Goal: Transaction & Acquisition: Purchase product/service

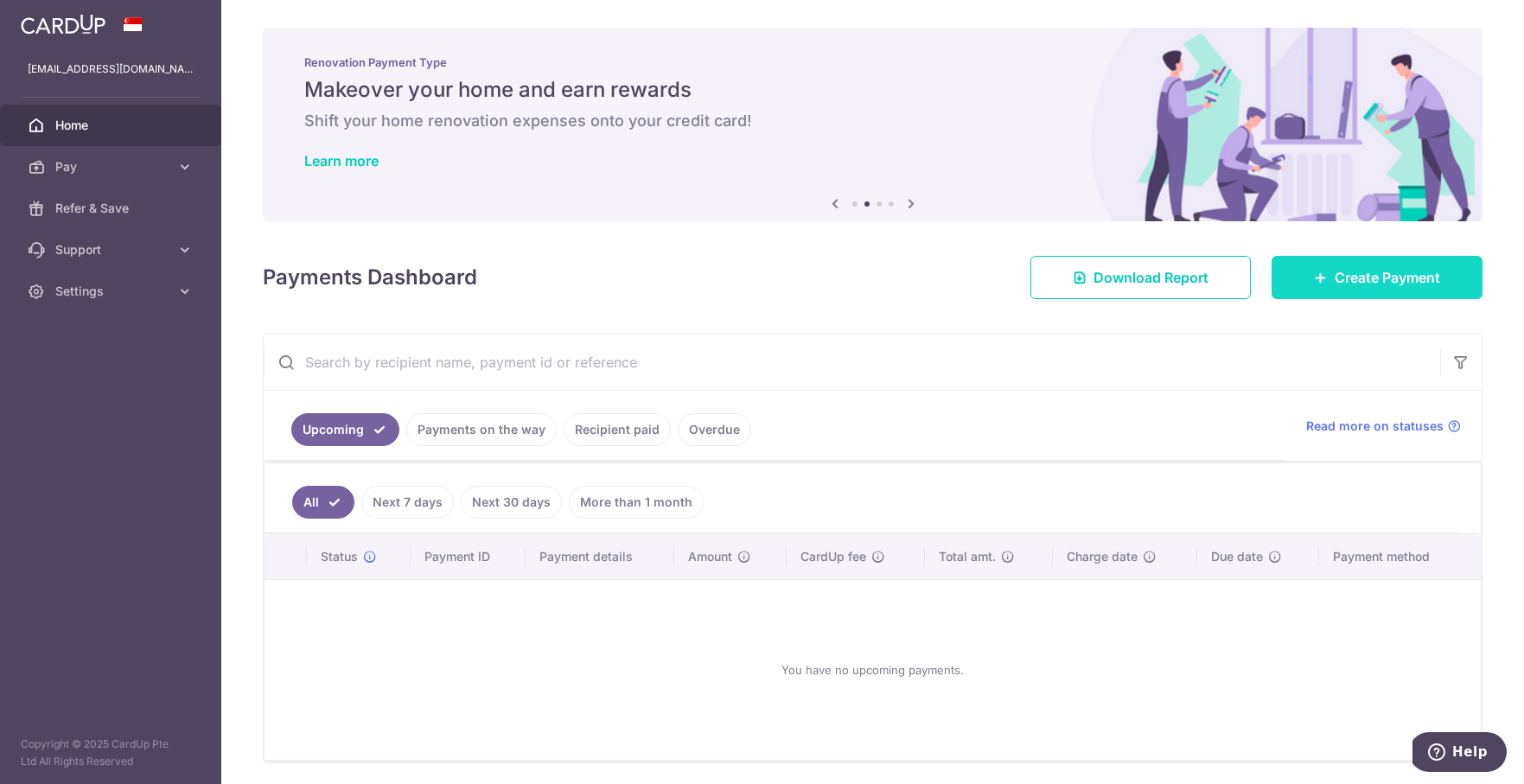
click at [1306, 281] on link "Create Payment" at bounding box center [1376, 277] width 211 height 43
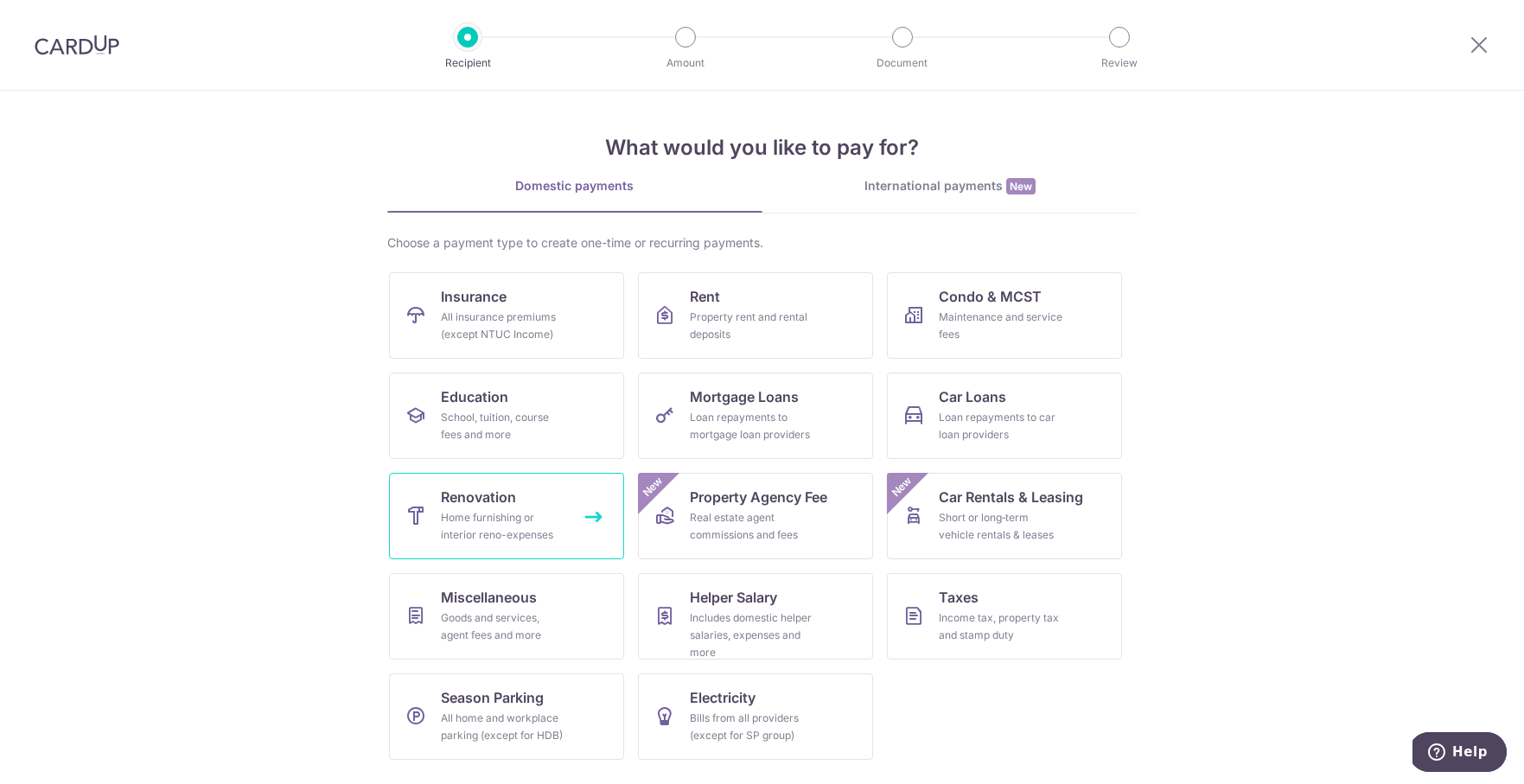
click at [586, 547] on link "Renovation Home furnishing or interior reno-expenses" at bounding box center [506, 517] width 235 height 87
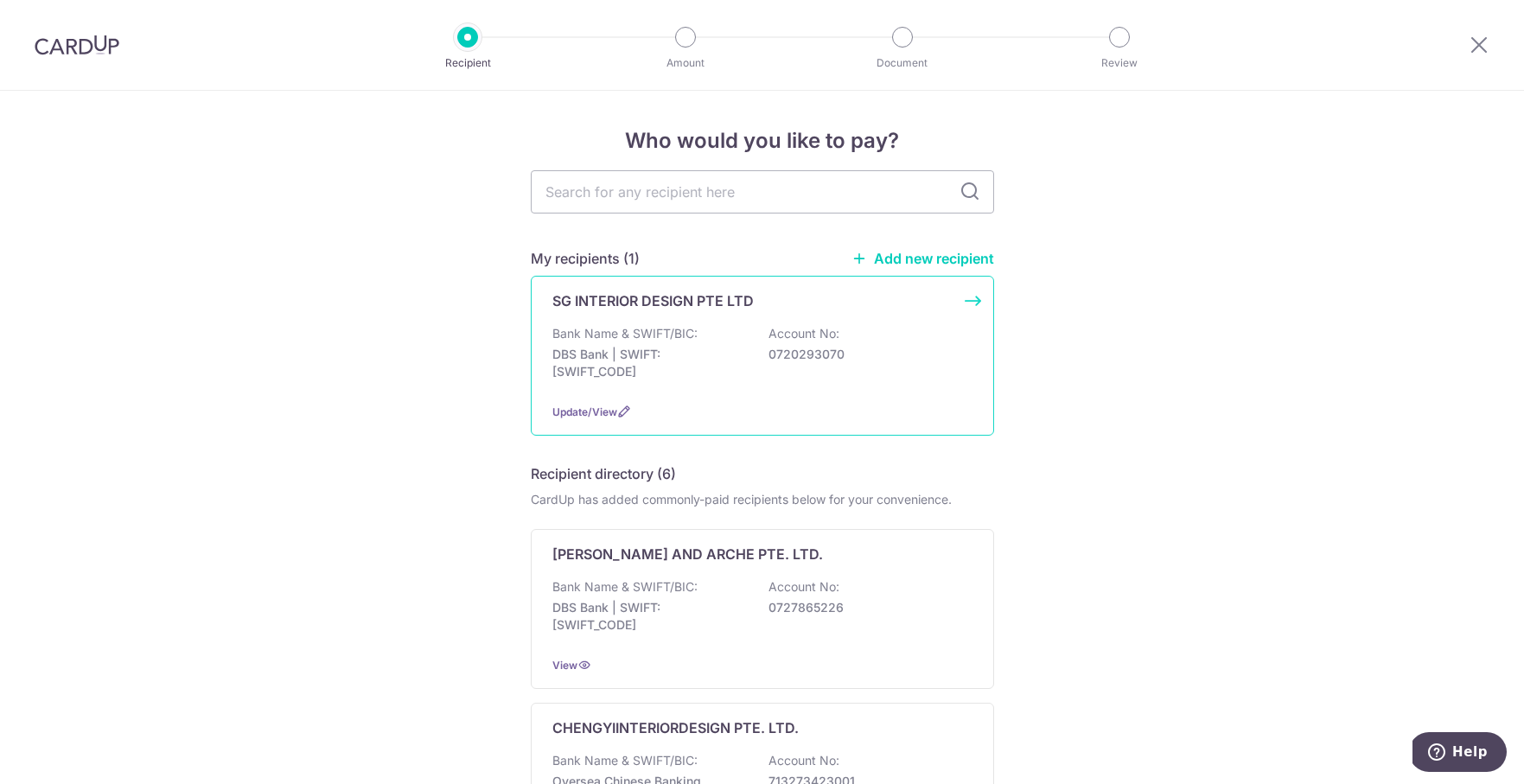
click at [737, 386] on div "Bank Name & SWIFT/BIC: DBS Bank | SWIFT: DBSSSGSGXXX Account No: 0720293070" at bounding box center [762, 356] width 420 height 64
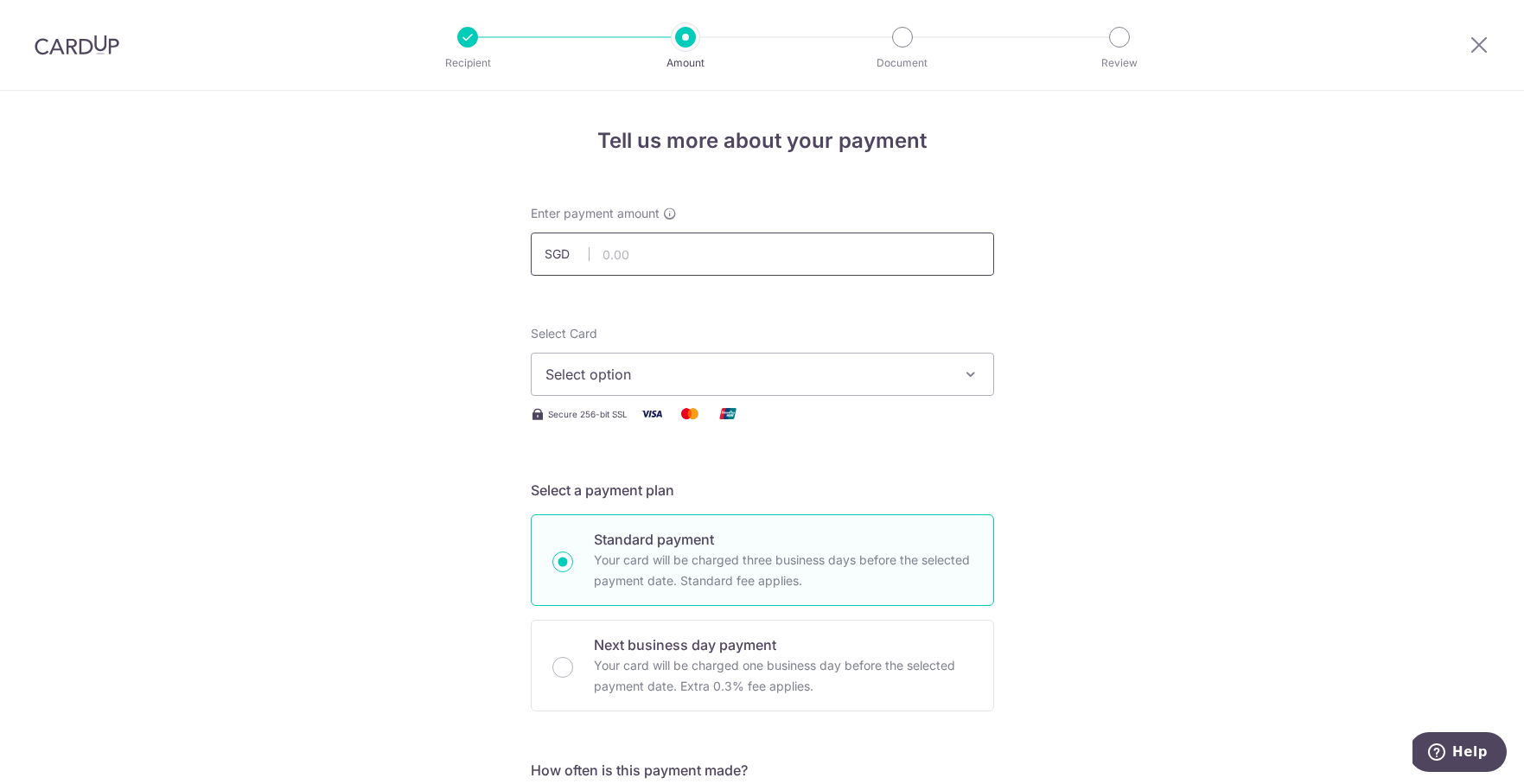
click at [765, 251] on input "text" at bounding box center [762, 254] width 463 height 43
type input "27,250.00"
click at [723, 362] on button "Select option" at bounding box center [762, 374] width 463 height 43
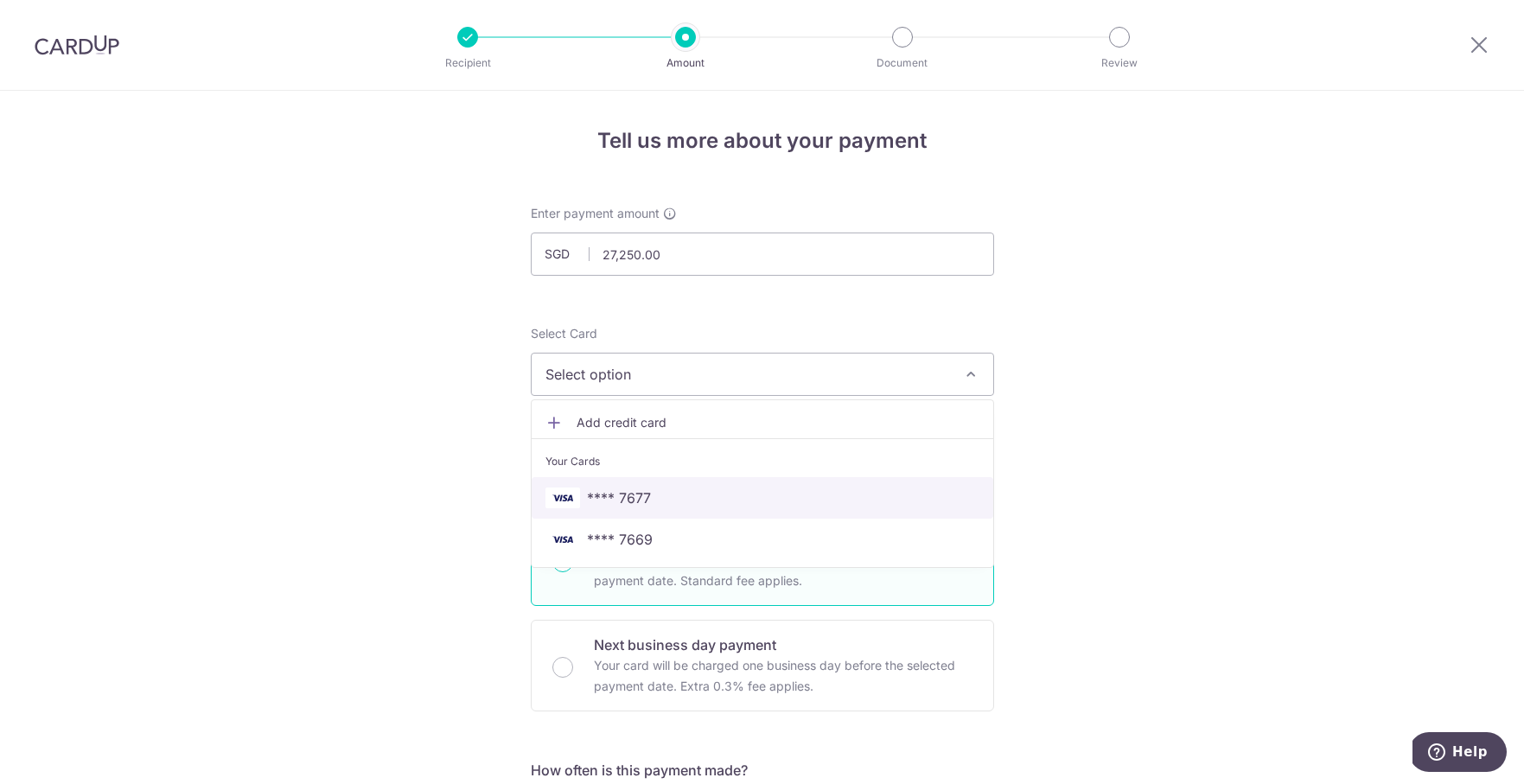
click at [696, 492] on span "**** 7677" at bounding box center [762, 497] width 434 height 20
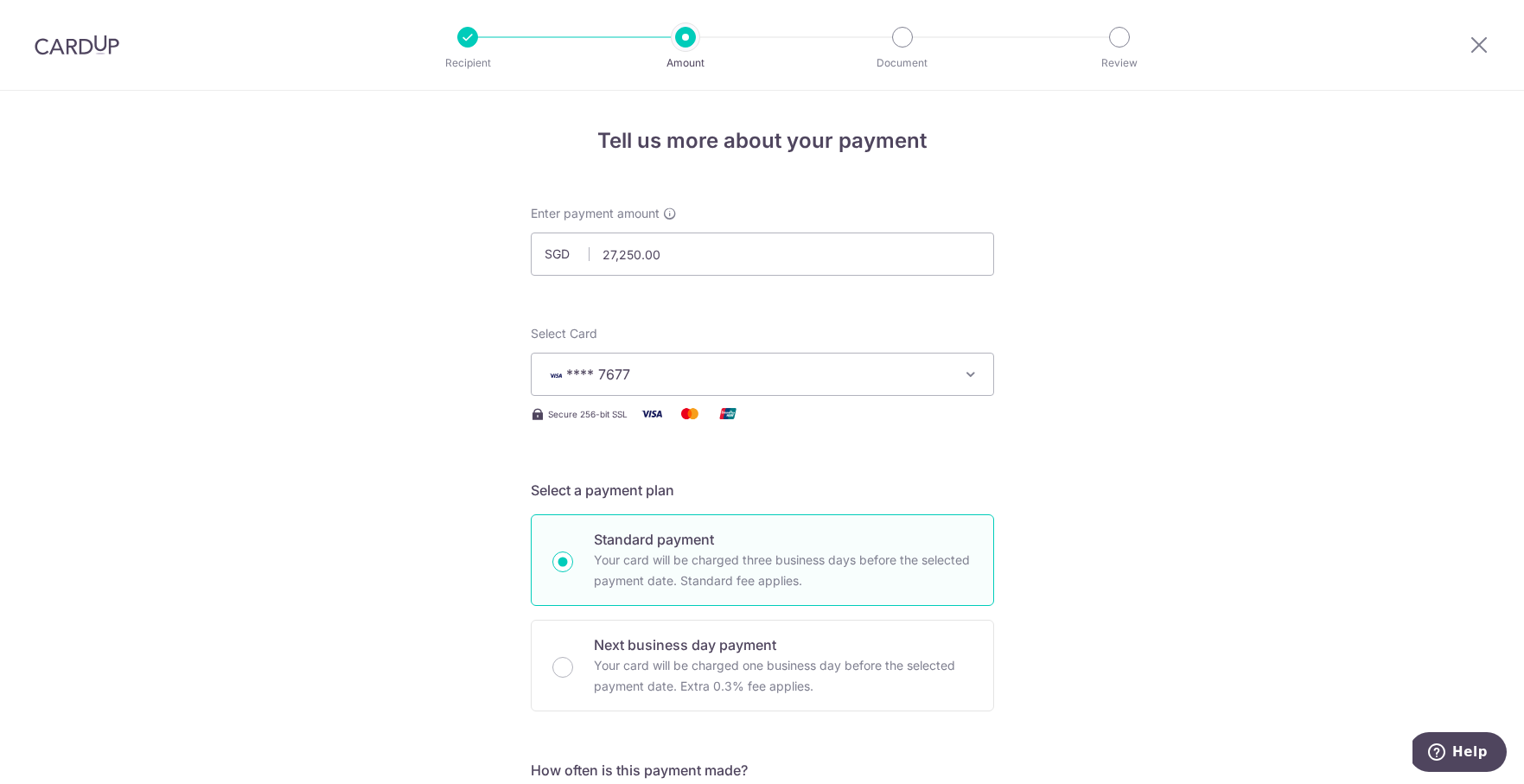
click at [887, 359] on button "**** 7677" at bounding box center [762, 374] width 463 height 43
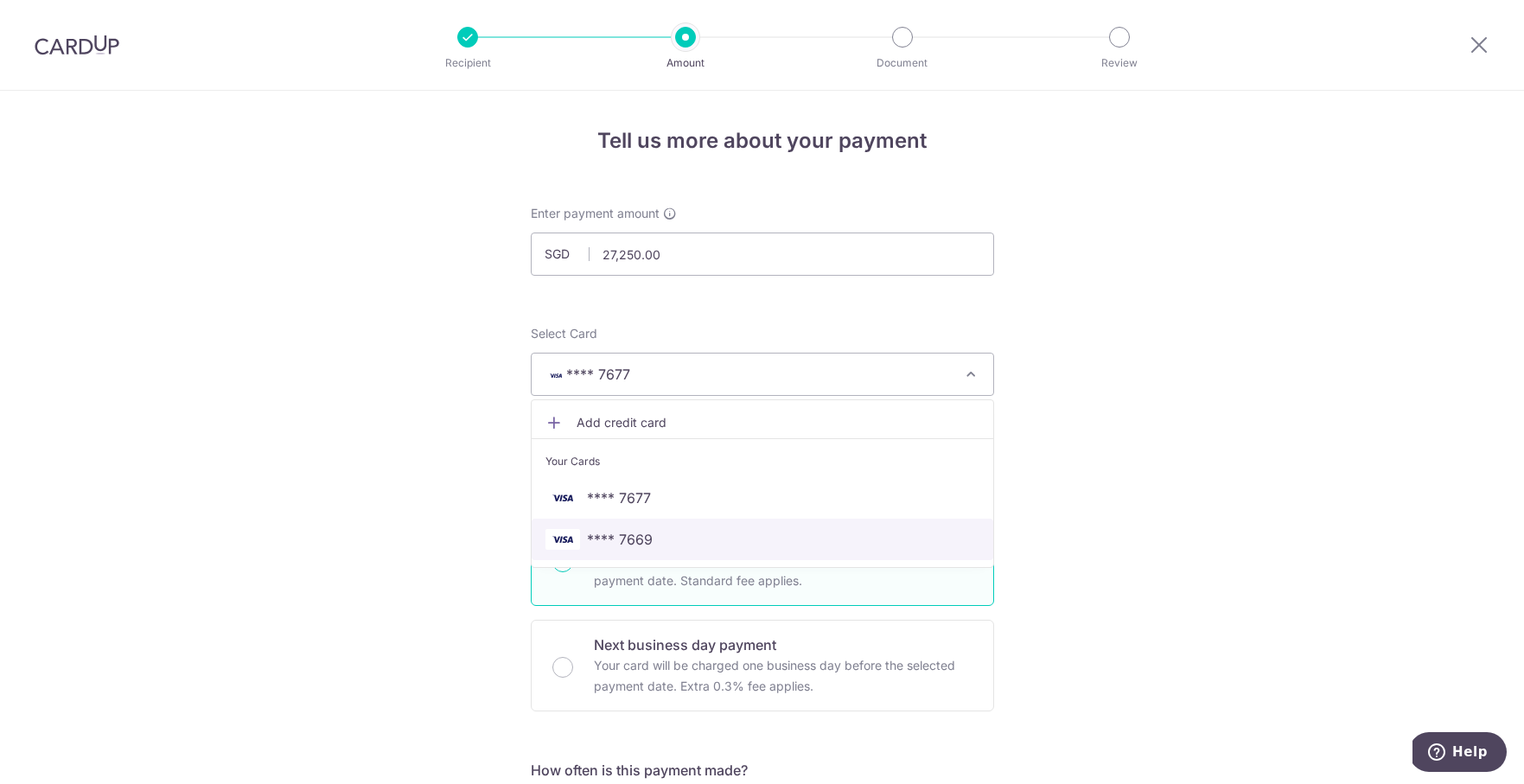
click at [783, 538] on span "**** 7669" at bounding box center [762, 539] width 434 height 20
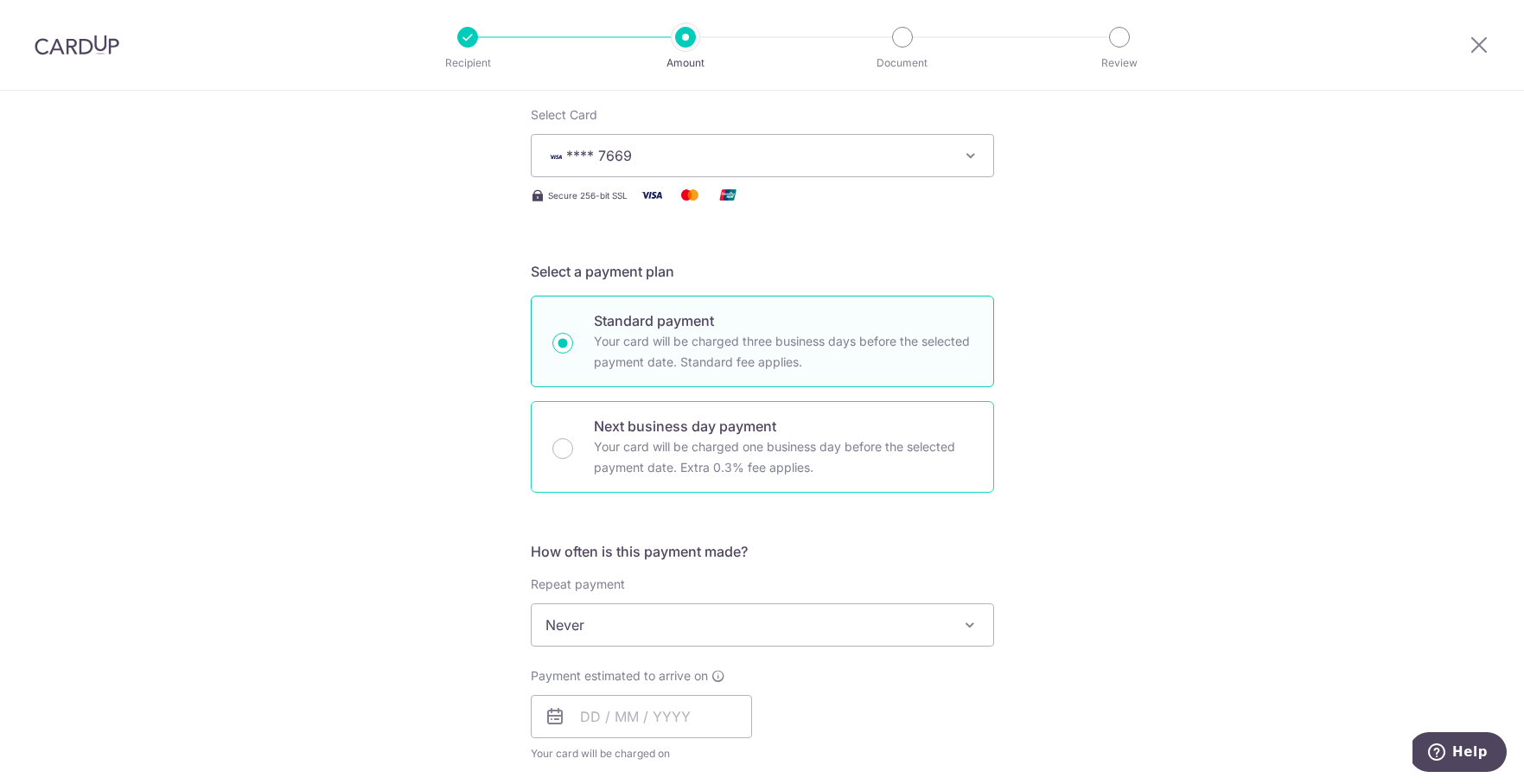
scroll to position [222, 0]
click at [926, 638] on span "Never" at bounding box center [762, 621] width 461 height 42
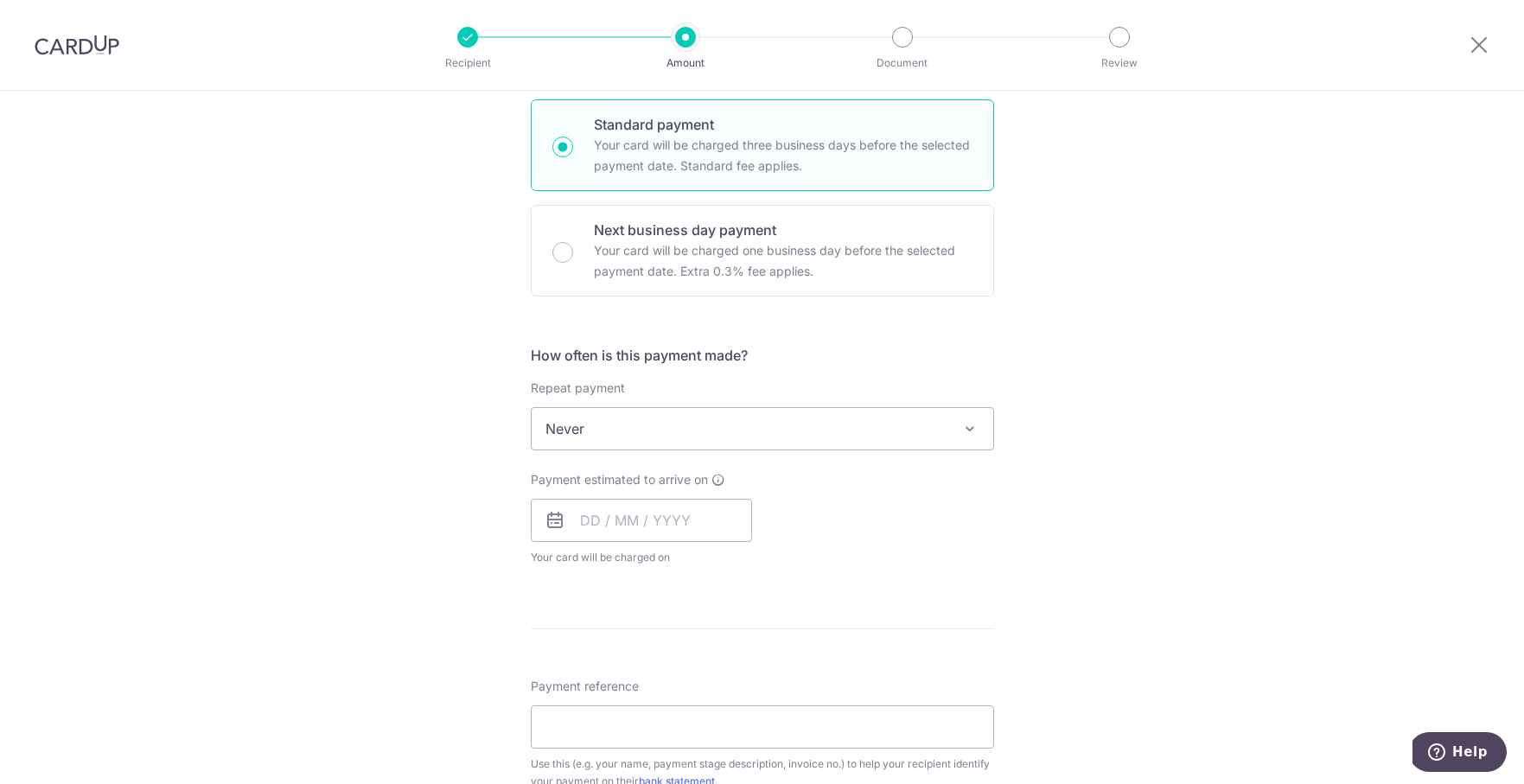
scroll to position [540, 0]
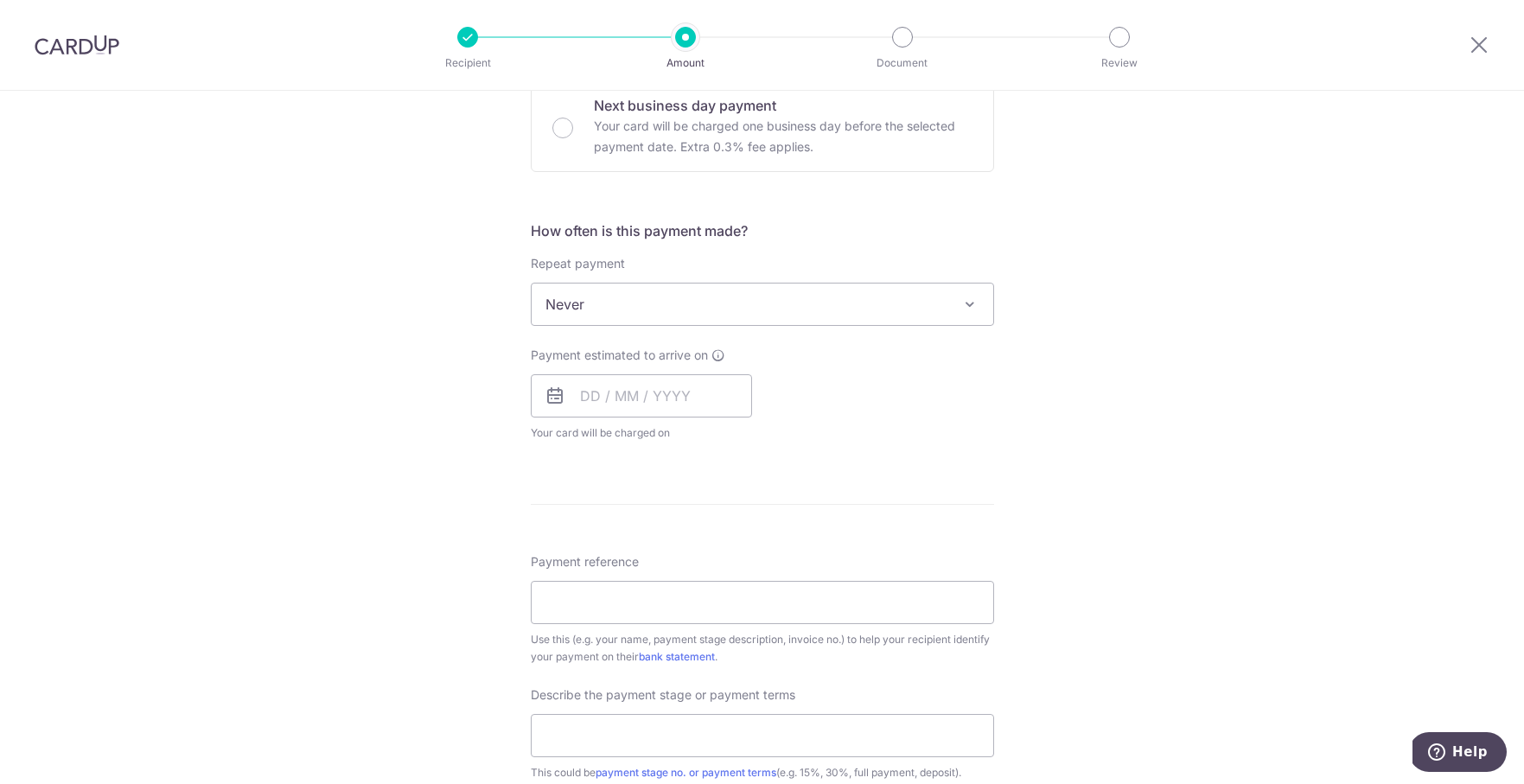
click at [552, 391] on icon at bounding box center [554, 396] width 20 height 20
click at [603, 393] on input "text" at bounding box center [641, 396] width 221 height 43
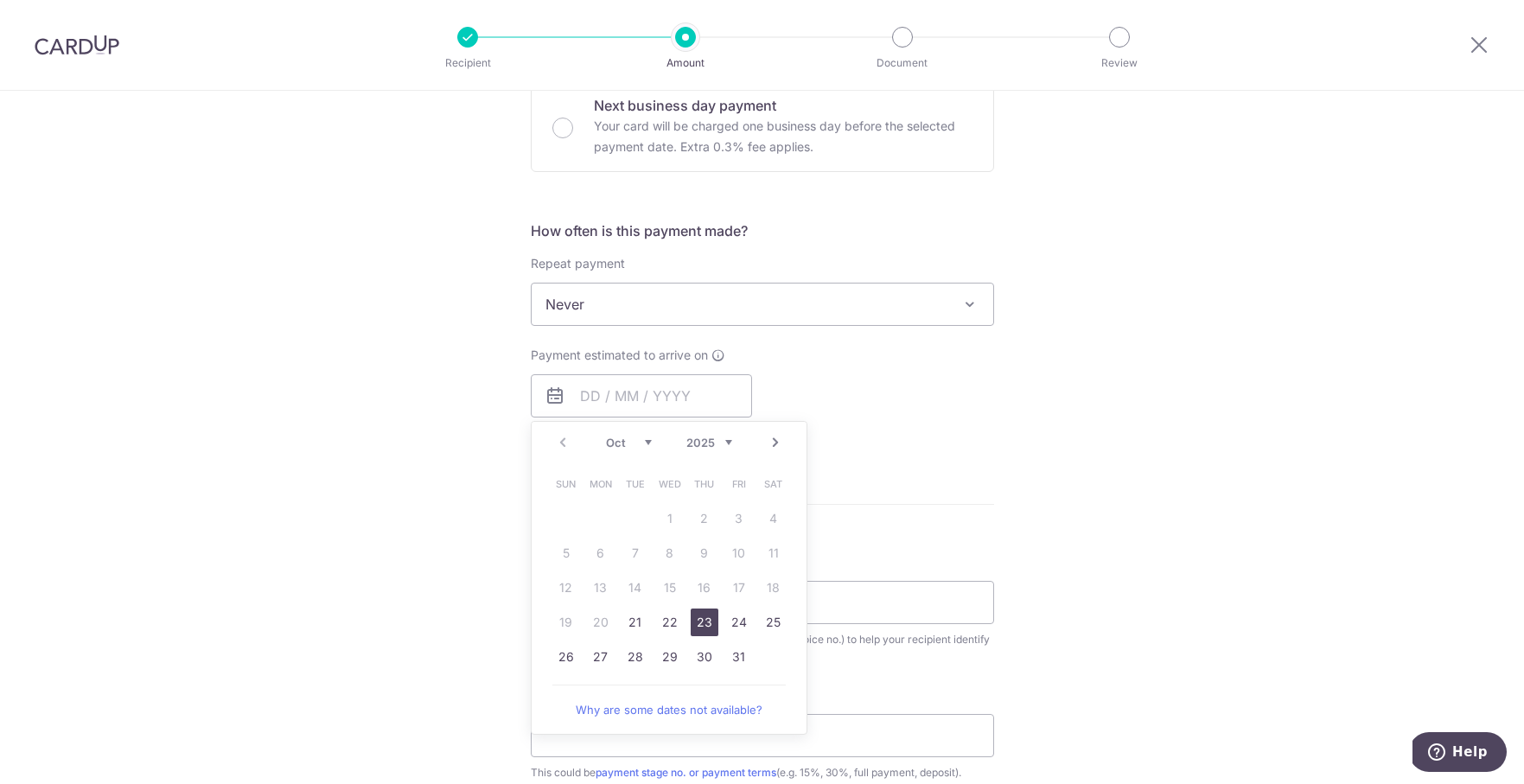
click at [703, 629] on link "23" at bounding box center [705, 623] width 28 height 28
type input "[DATE]"
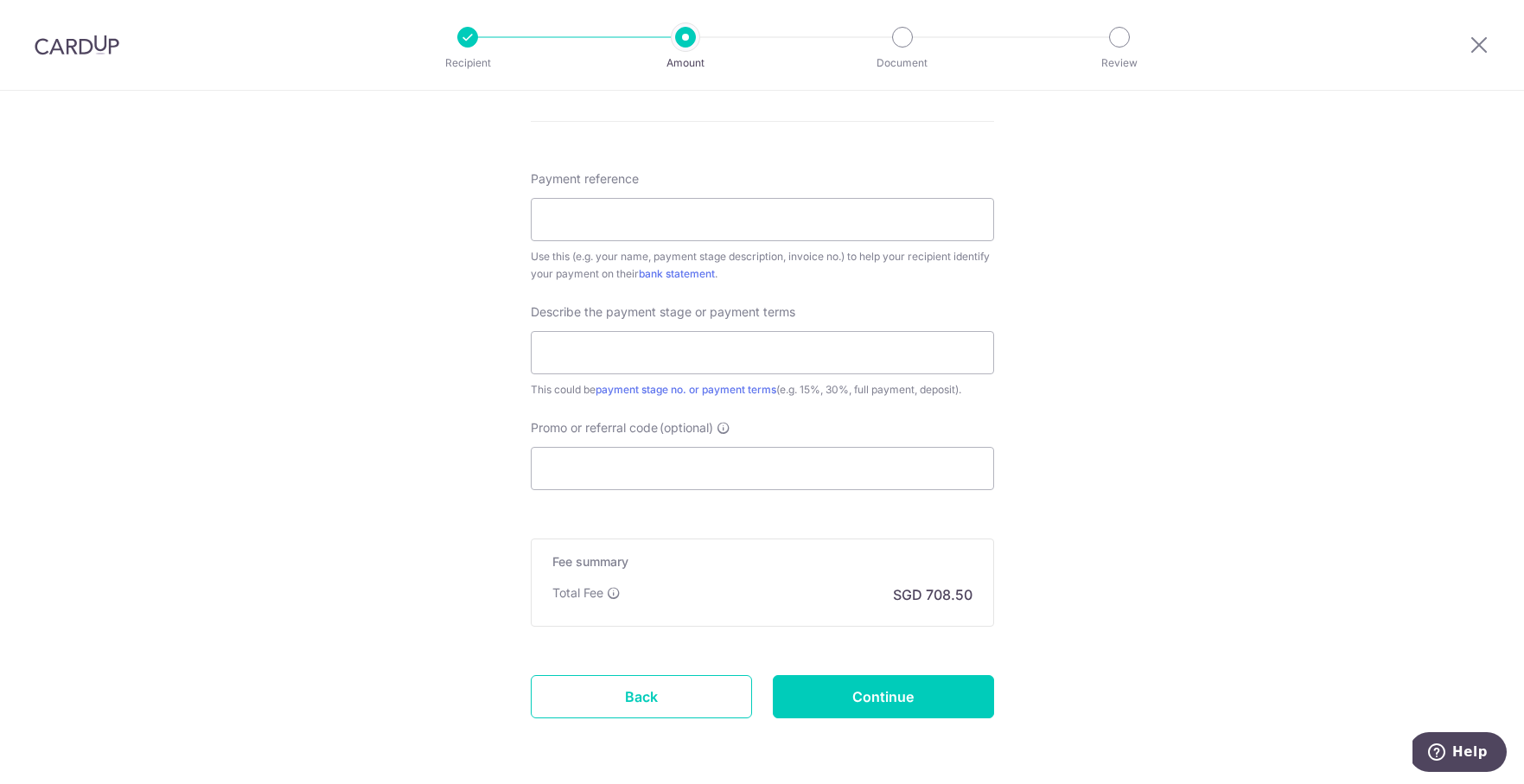
scroll to position [994, 0]
click at [832, 469] on input "Promo or referral code (optional)" at bounding box center [762, 468] width 463 height 43
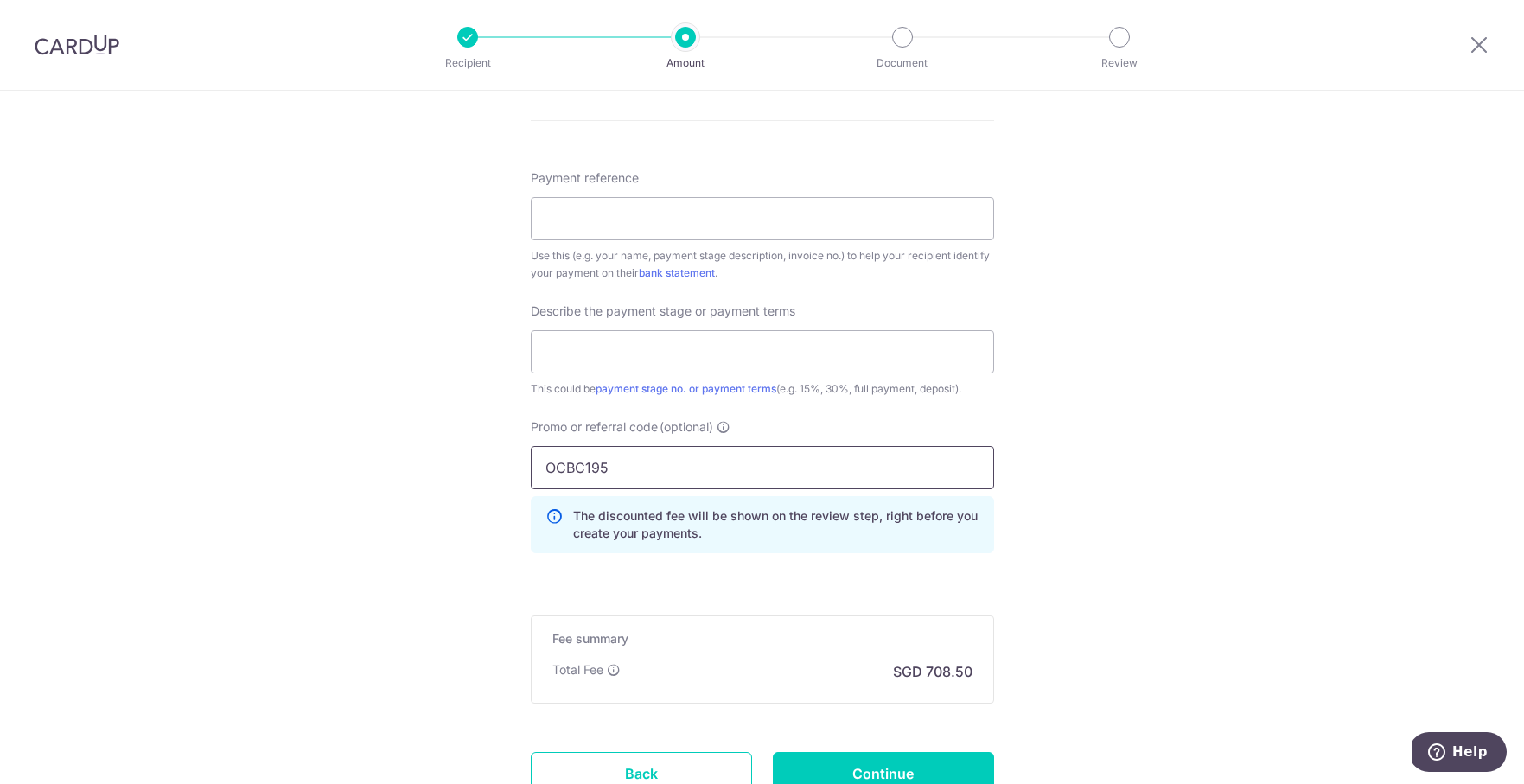
type input "OCBC195"
click at [1066, 507] on div "Tell us more about your payment Enter payment amount SGD 27,250.00 27250.00 Sel…" at bounding box center [762, 11] width 1524 height 1828
click at [827, 347] on input "text" at bounding box center [762, 351] width 463 height 43
click at [925, 778] on input "Continue" at bounding box center [884, 773] width 221 height 43
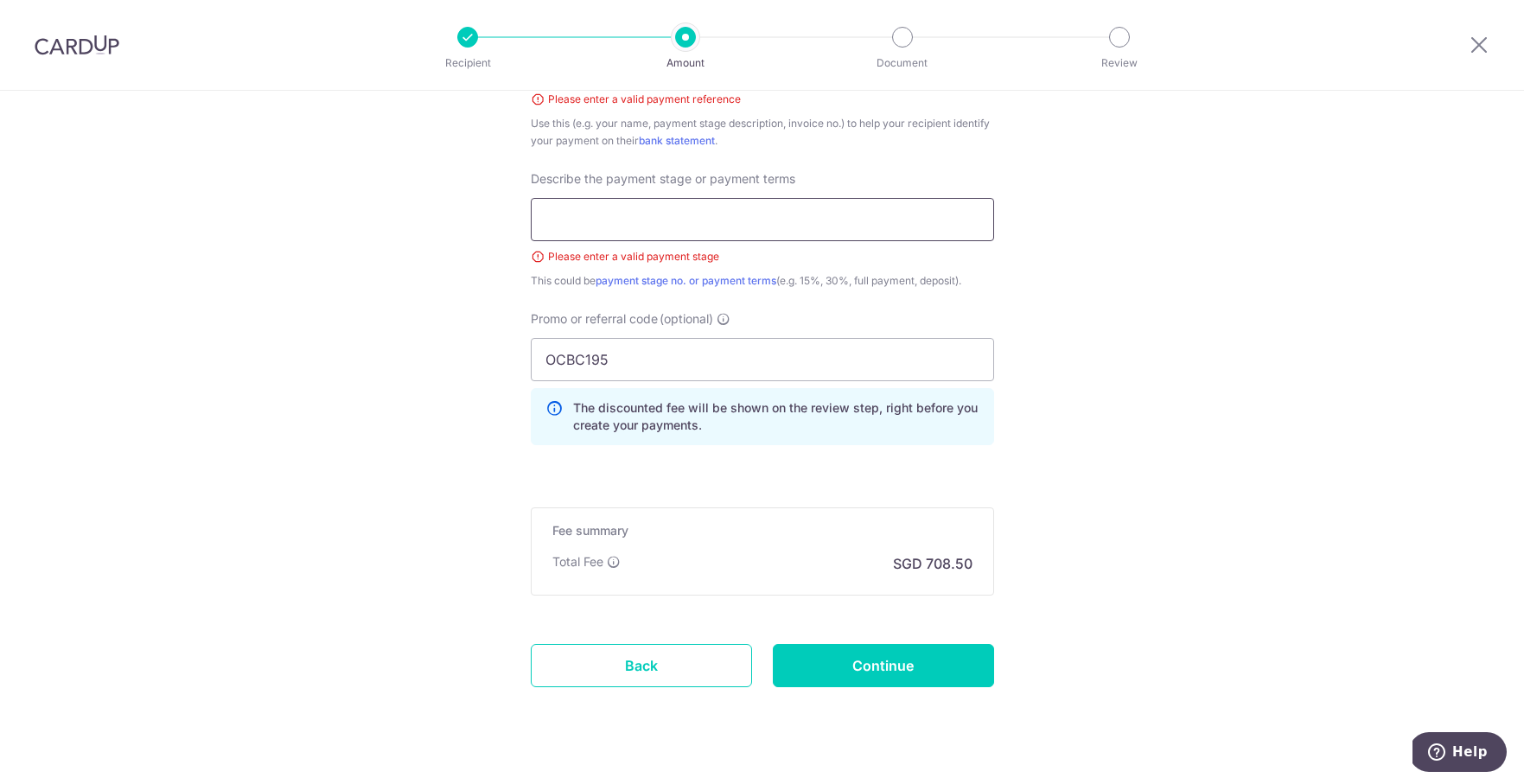
click at [854, 219] on input "text" at bounding box center [762, 220] width 463 height 43
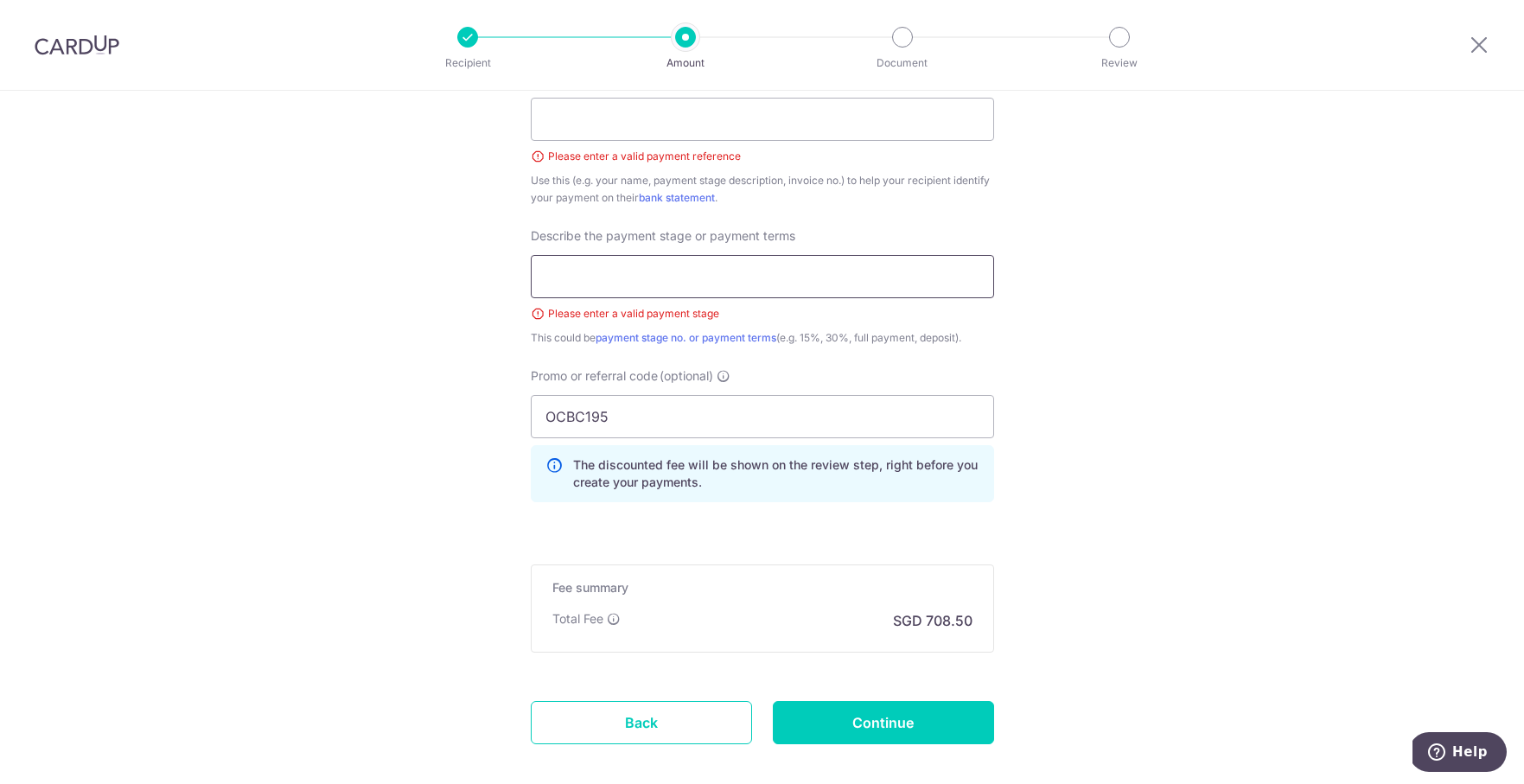
scroll to position [1089, 0]
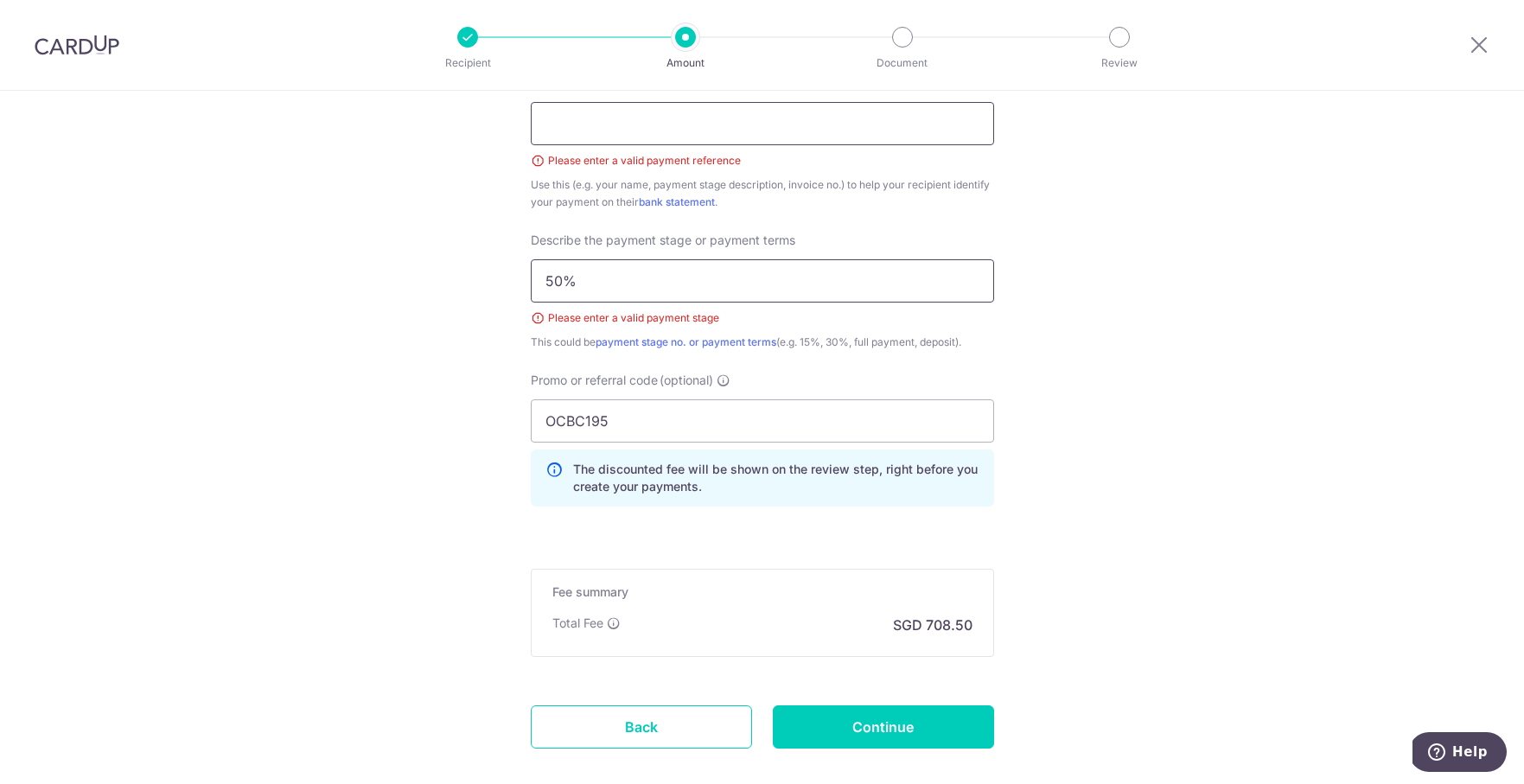
type input "50%"
click at [872, 138] on input "Payment reference" at bounding box center [762, 124] width 463 height 43
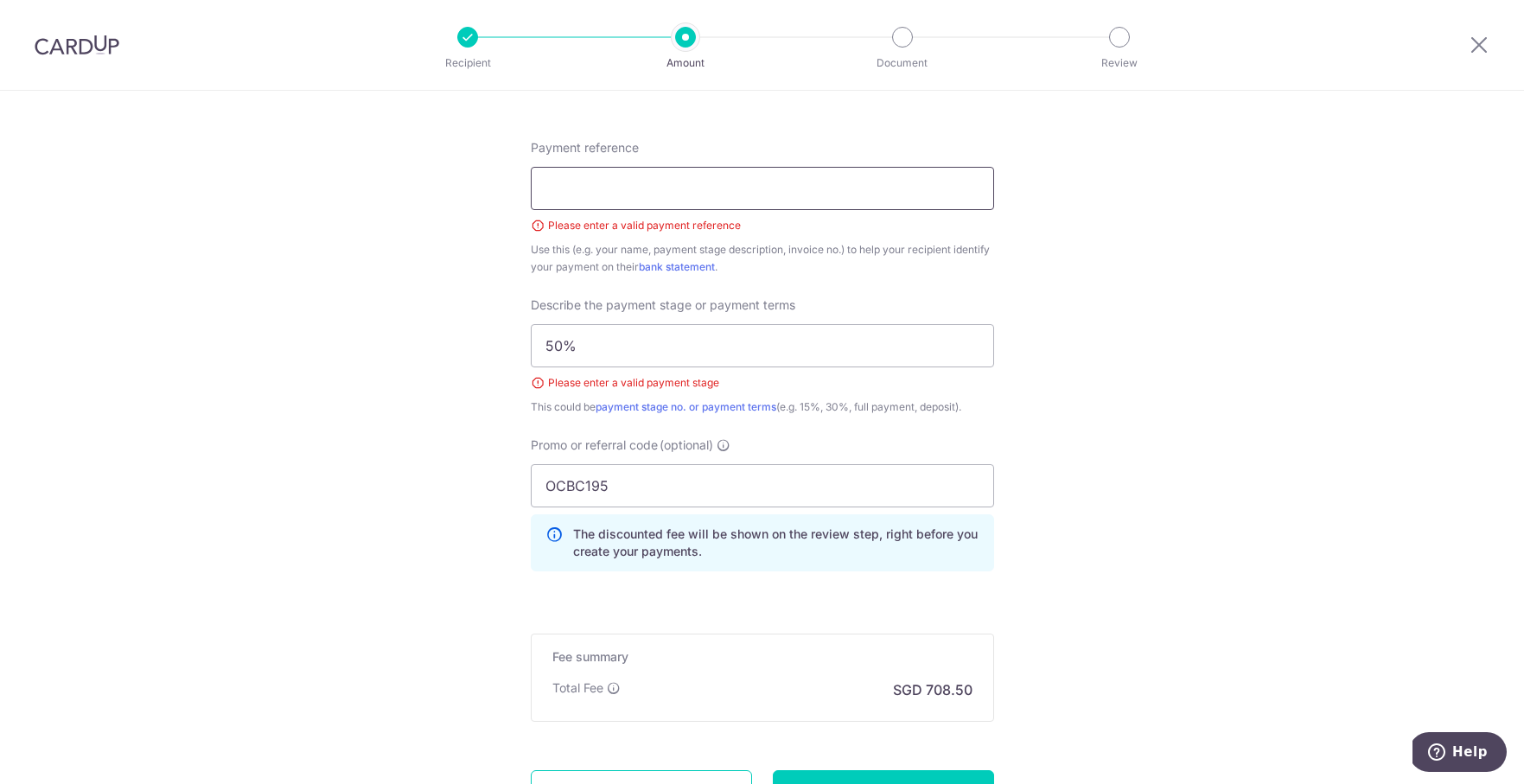
scroll to position [1022, 0]
type input "CK-2025-2206-01"
click at [1108, 442] on div "Tell us more about your payment Enter payment amount SGD 27,250.00 27250.00 Sel…" at bounding box center [762, 7] width 1524 height 1876
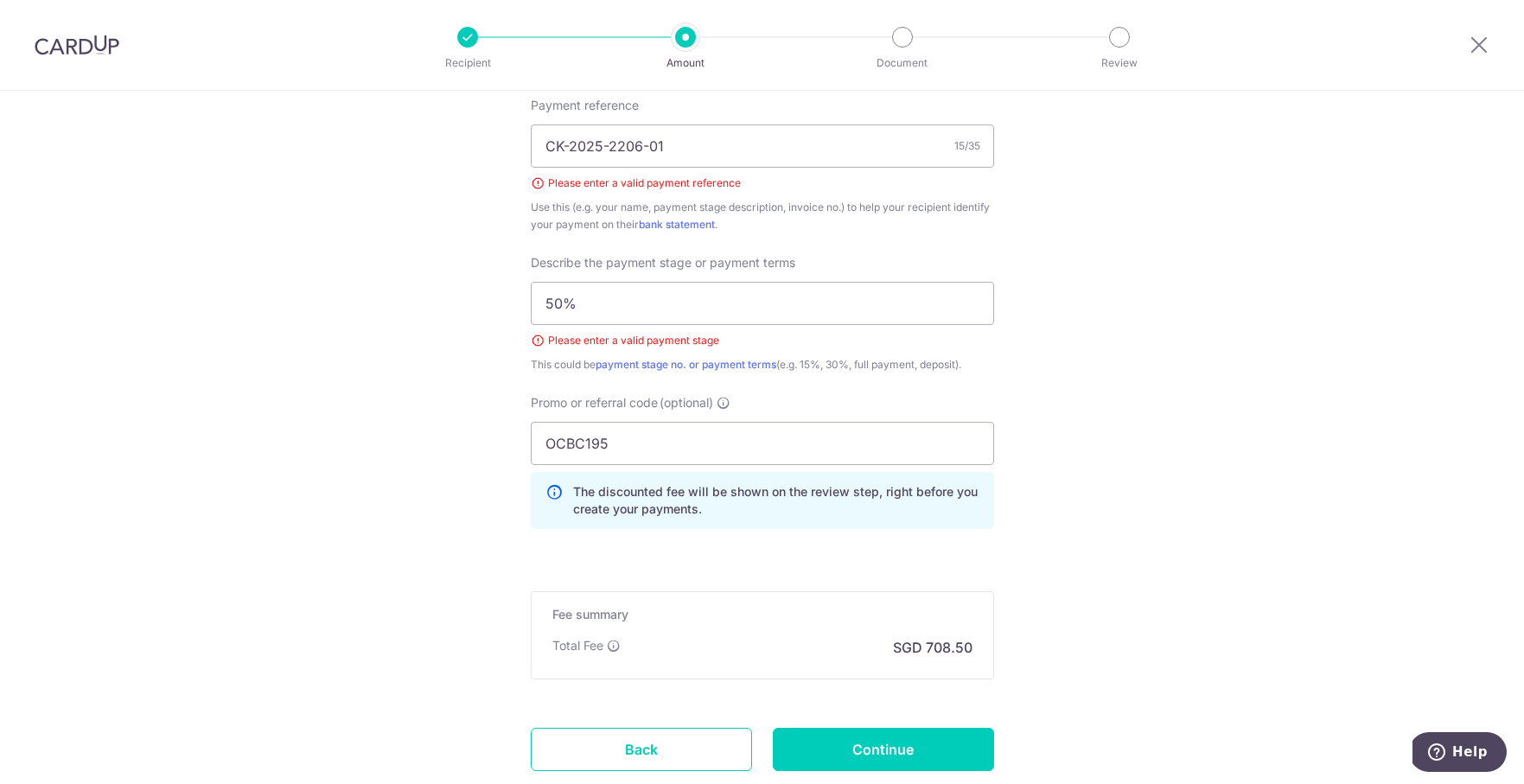
scroll to position [1158, 0]
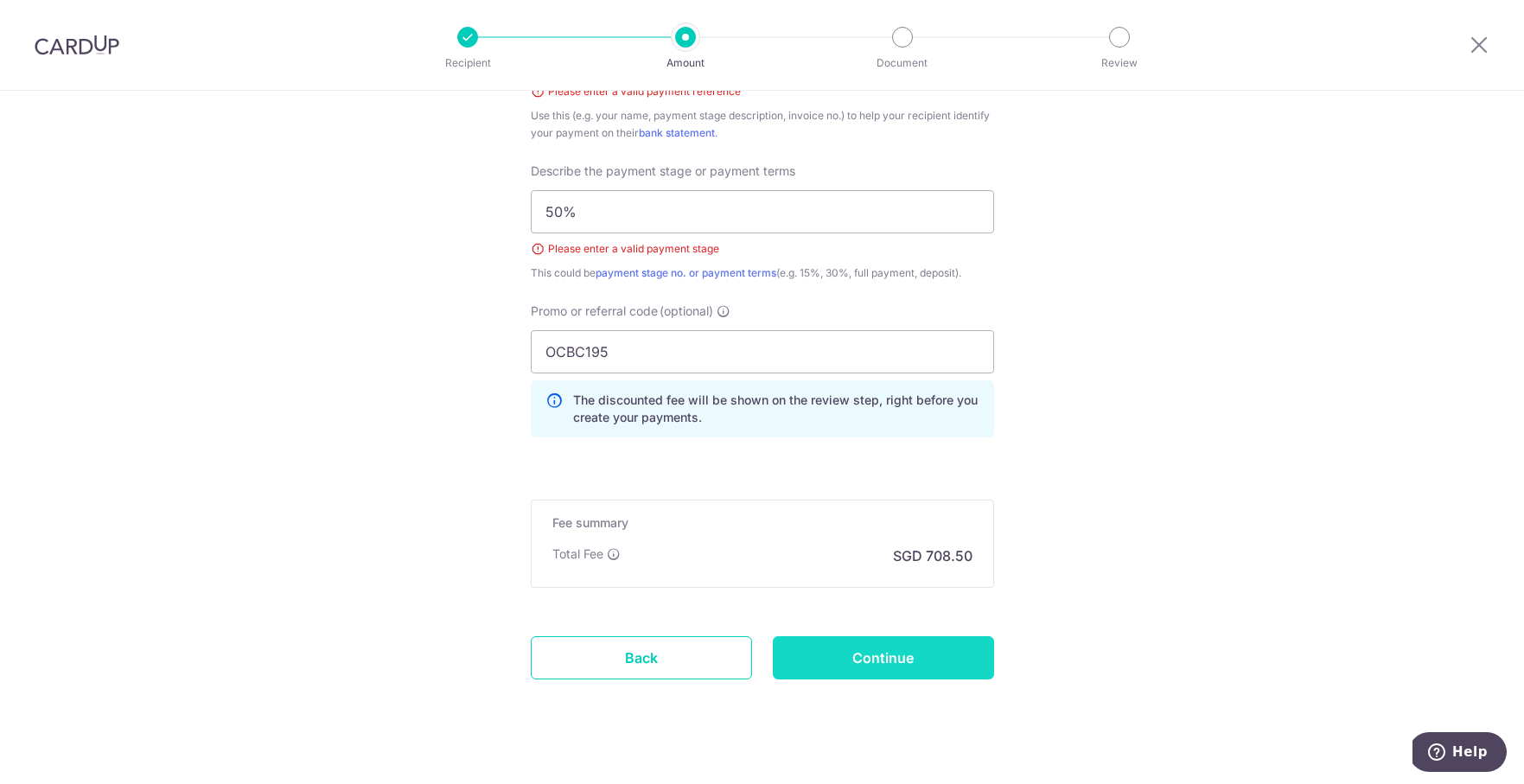
click at [952, 651] on input "Continue" at bounding box center [884, 658] width 221 height 43
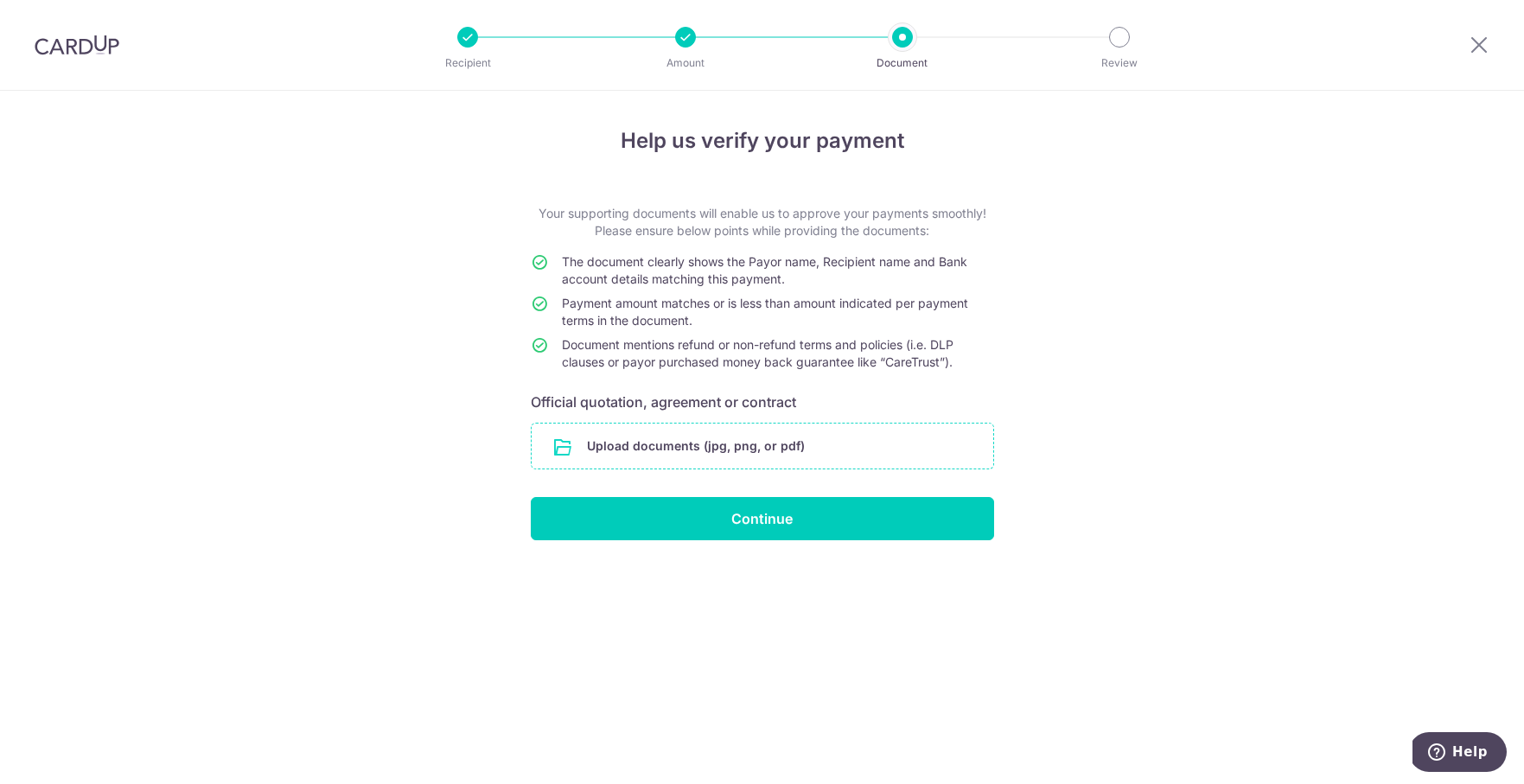
click at [933, 442] on input "file" at bounding box center [762, 445] width 461 height 45
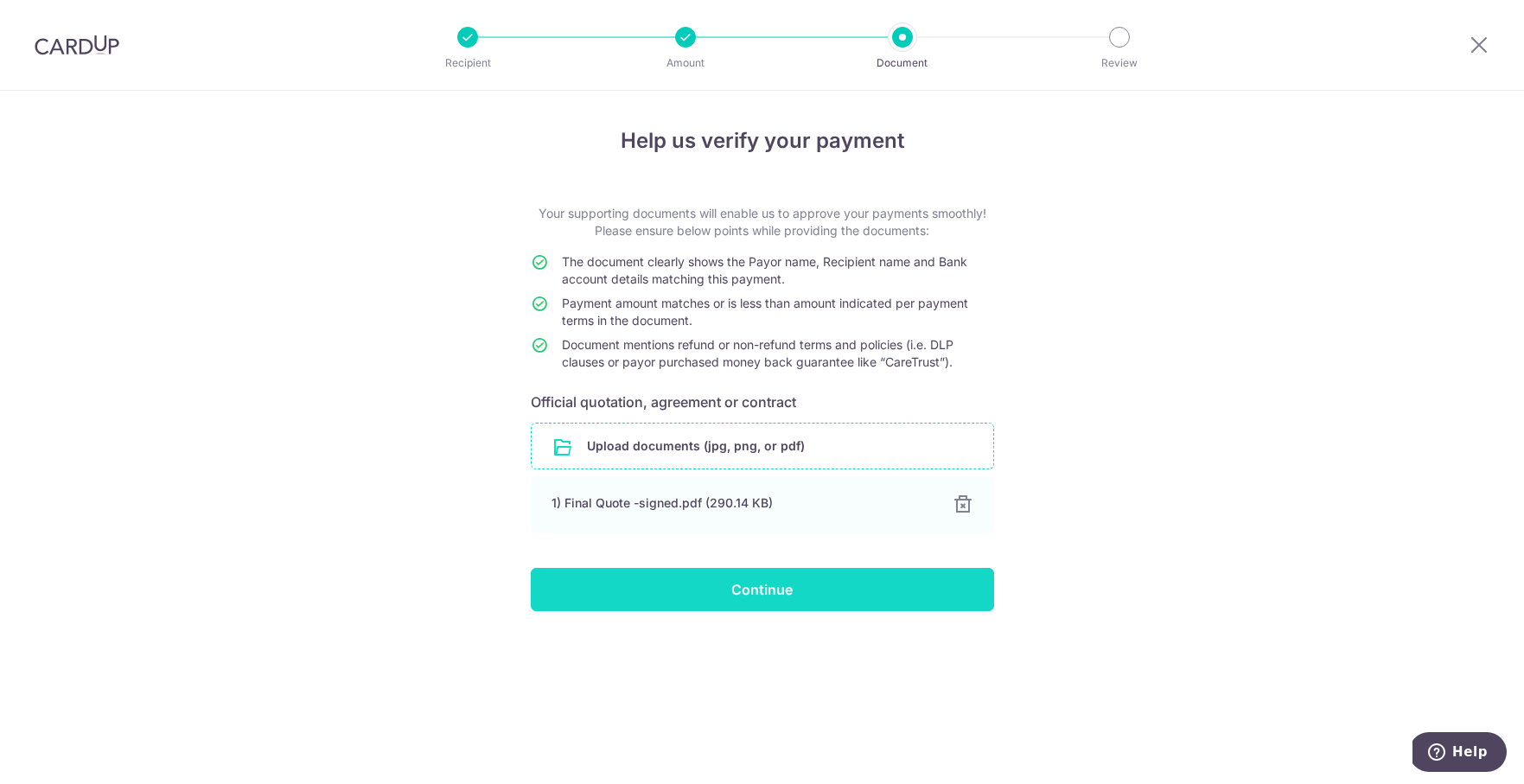
click at [829, 596] on input "Continue" at bounding box center [762, 589] width 463 height 43
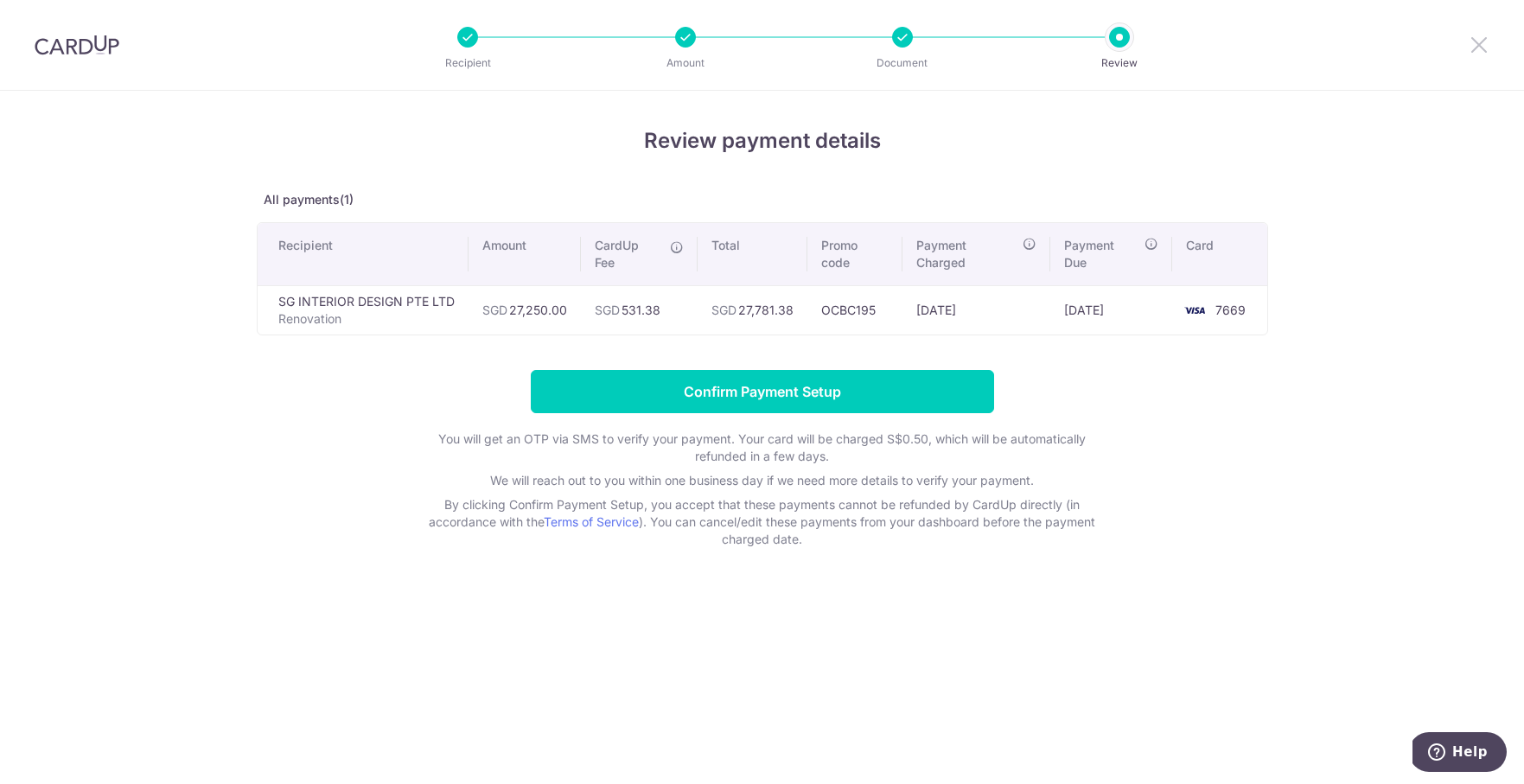
click at [1480, 48] on icon at bounding box center [1479, 44] width 20 height 21
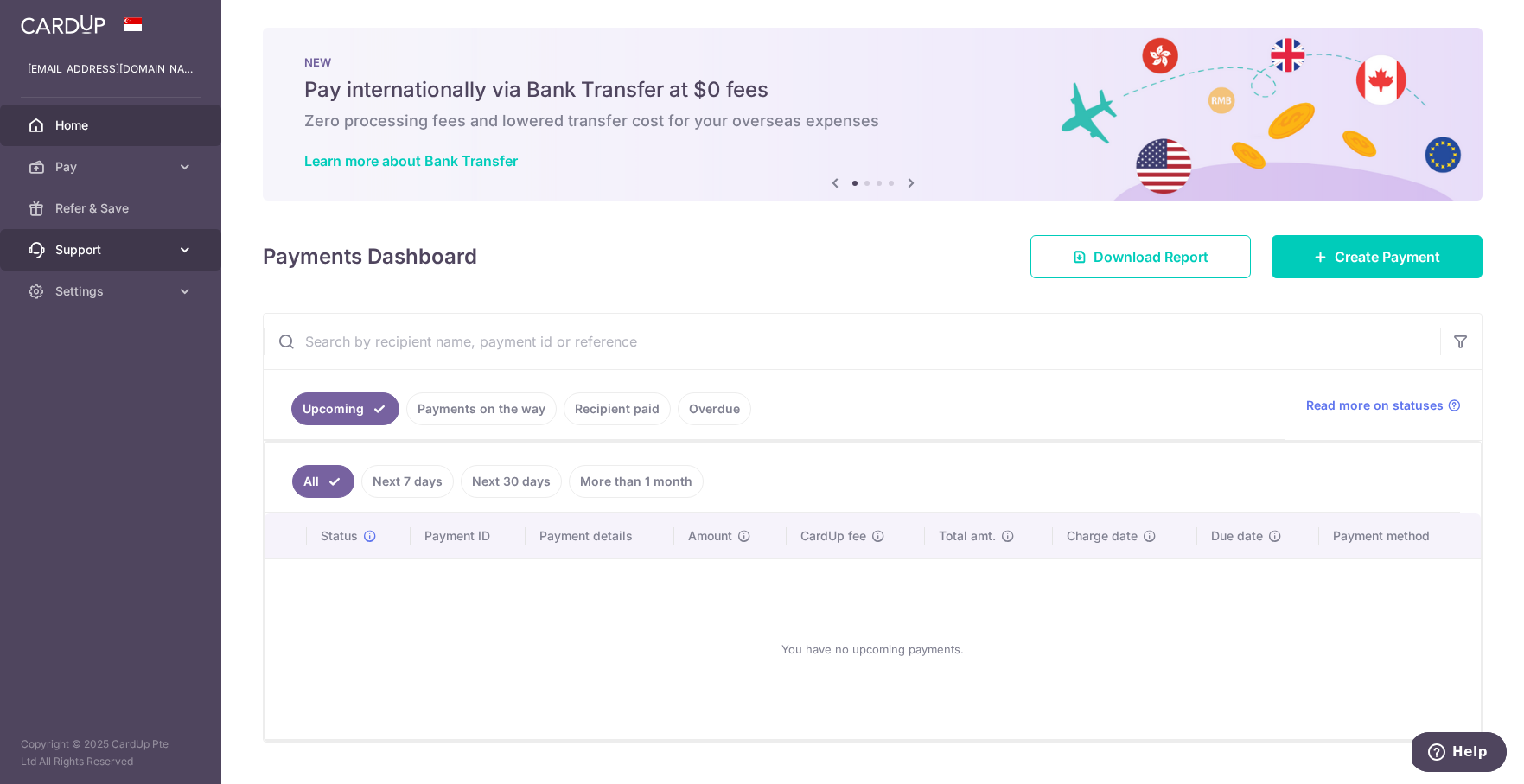
click at [126, 250] on span "Support" at bounding box center [113, 249] width 114 height 18
